Goal: Communication & Community: Participate in discussion

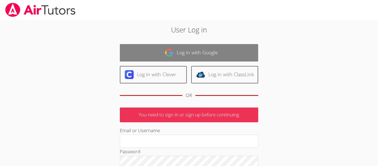
click at [182, 48] on link "Log in with Google" at bounding box center [189, 52] width 138 height 17
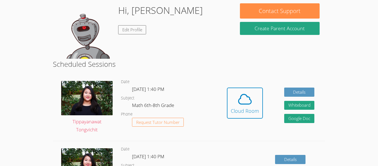
scroll to position [86, 0]
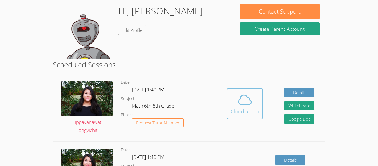
click at [230, 103] on button "Cloud Room" at bounding box center [245, 103] width 36 height 31
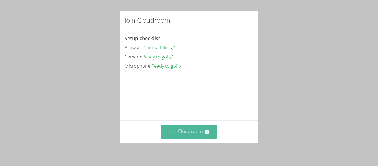
click at [196, 130] on button "Join Cloudroom" at bounding box center [189, 132] width 57 height 14
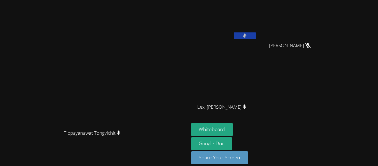
click at [256, 39] on div at bounding box center [245, 36] width 22 height 8
click at [247, 37] on icon at bounding box center [245, 35] width 4 height 5
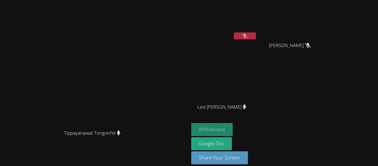
click at [233, 130] on button "Whiteboard" at bounding box center [212, 129] width 42 height 13
click at [256, 35] on button at bounding box center [245, 35] width 22 height 7
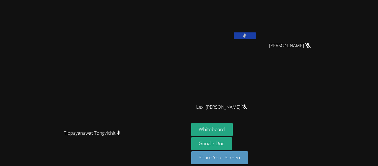
click at [247, 37] on icon at bounding box center [245, 35] width 4 height 5
click at [248, 37] on icon at bounding box center [245, 35] width 6 height 5
click at [256, 37] on button at bounding box center [245, 35] width 22 height 7
click at [256, 35] on button at bounding box center [245, 35] width 22 height 7
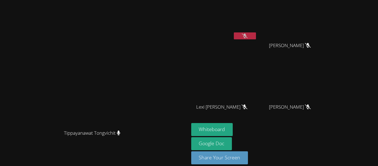
click at [248, 33] on icon at bounding box center [245, 35] width 6 height 5
click at [247, 33] on icon at bounding box center [245, 35] width 4 height 5
click at [248, 33] on icon at bounding box center [245, 35] width 6 height 5
click at [247, 33] on icon at bounding box center [245, 35] width 4 height 5
click at [234, 32] on button at bounding box center [245, 35] width 22 height 7
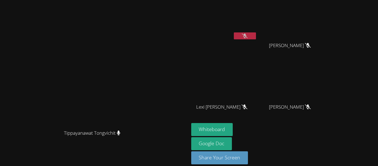
click at [234, 32] on button at bounding box center [245, 35] width 22 height 7
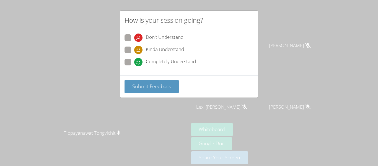
click at [148, 63] on span "Completely Understand" at bounding box center [171, 62] width 50 height 8
click at [139, 63] on input "Completely Understand" at bounding box center [136, 61] width 5 height 5
radio input "true"
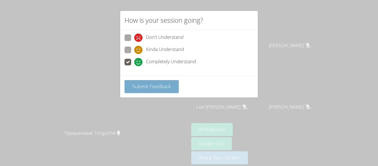
click at [155, 83] on span "Submit Feedback" at bounding box center [151, 86] width 39 height 7
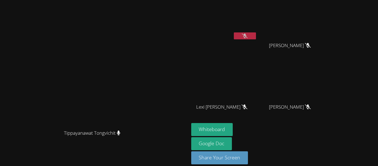
click at [256, 39] on button at bounding box center [245, 35] width 22 height 7
click at [256, 37] on button at bounding box center [245, 35] width 22 height 7
